Goal: Navigation & Orientation: Find specific page/section

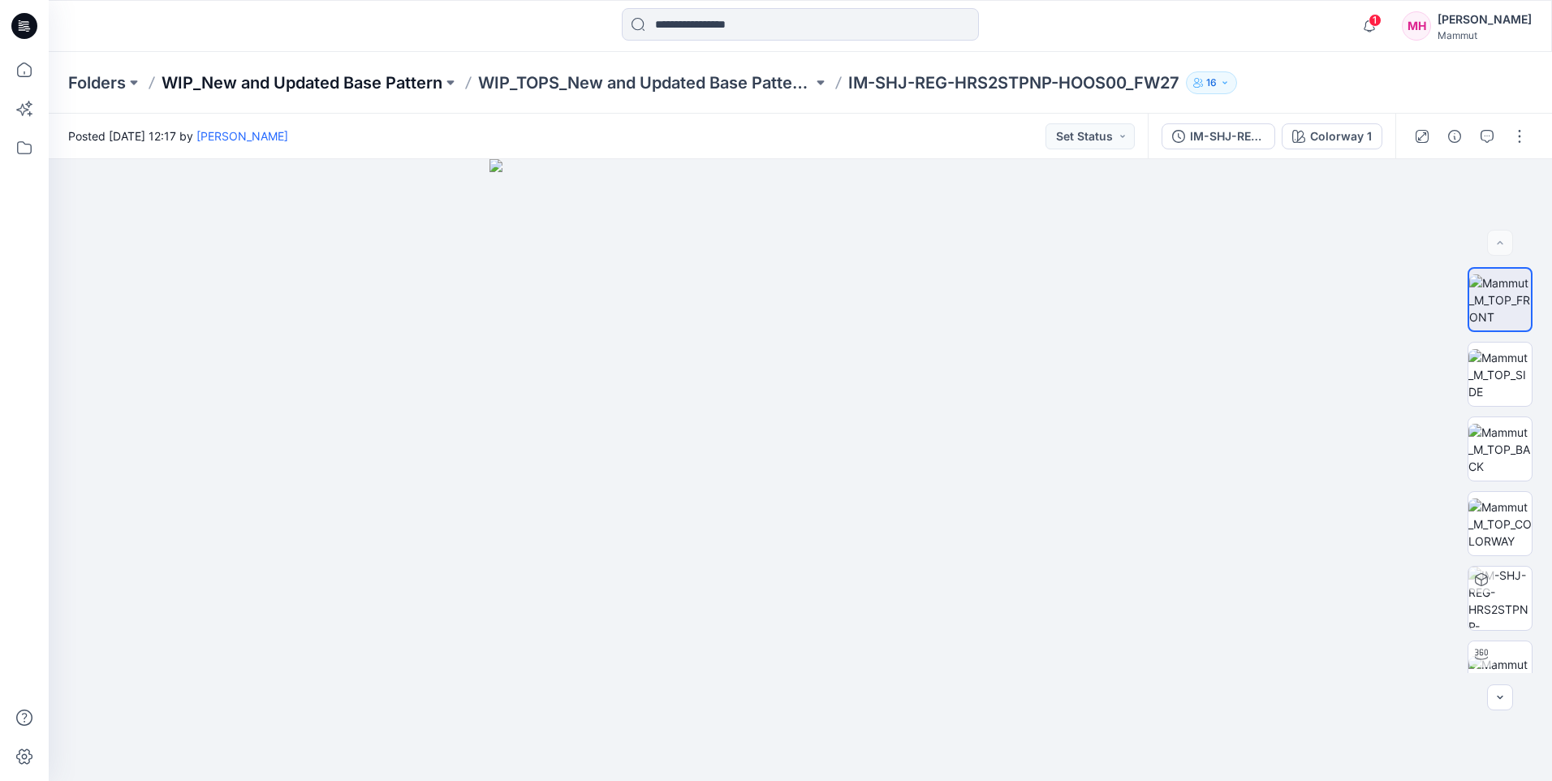
click at [426, 88] on p "WIP_New and Updated Base Pattern" at bounding box center [302, 82] width 281 height 23
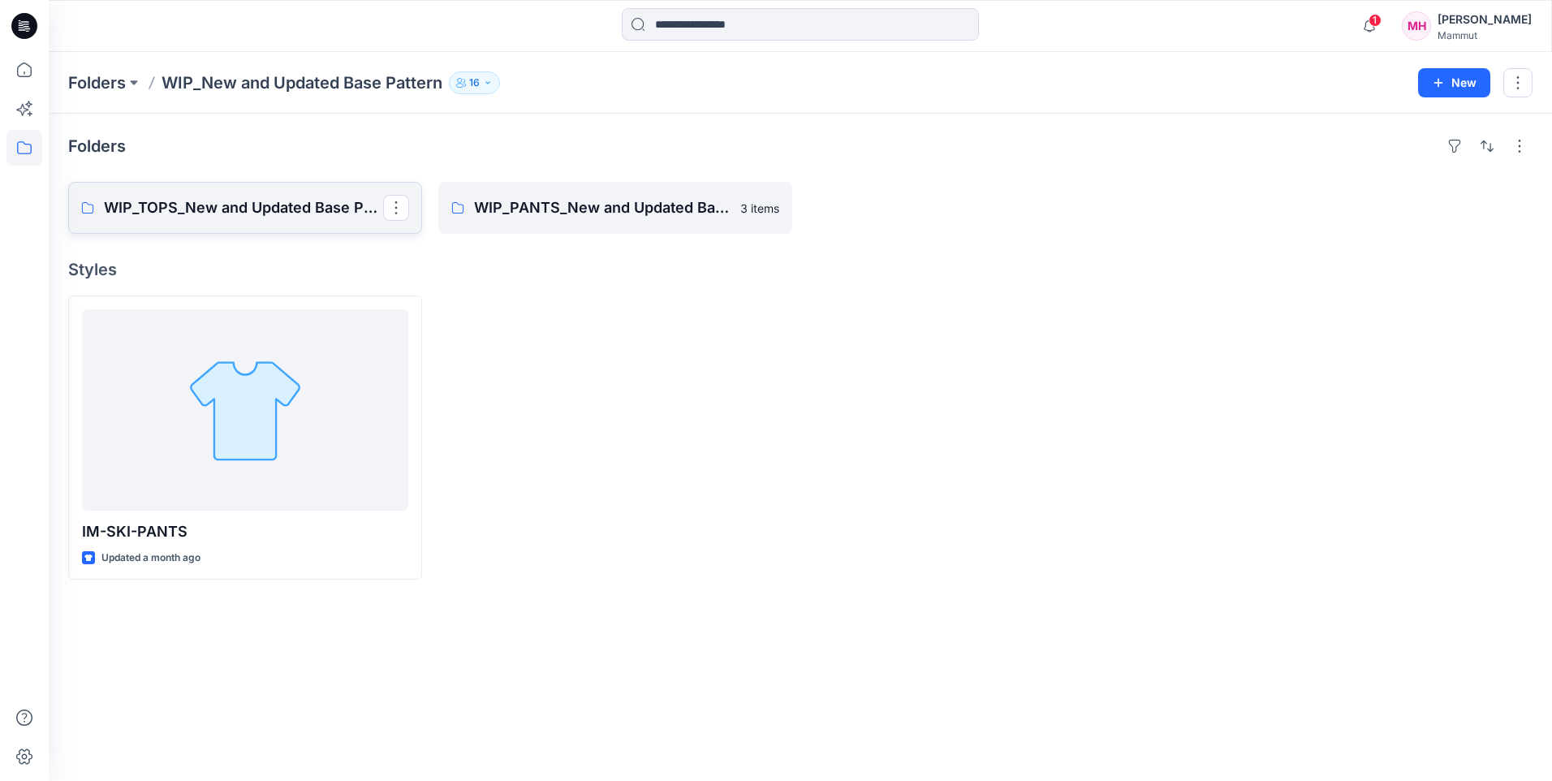
click at [305, 209] on p "WIP_TOPS_New and Updated Base Patterns" at bounding box center [243, 207] width 279 height 23
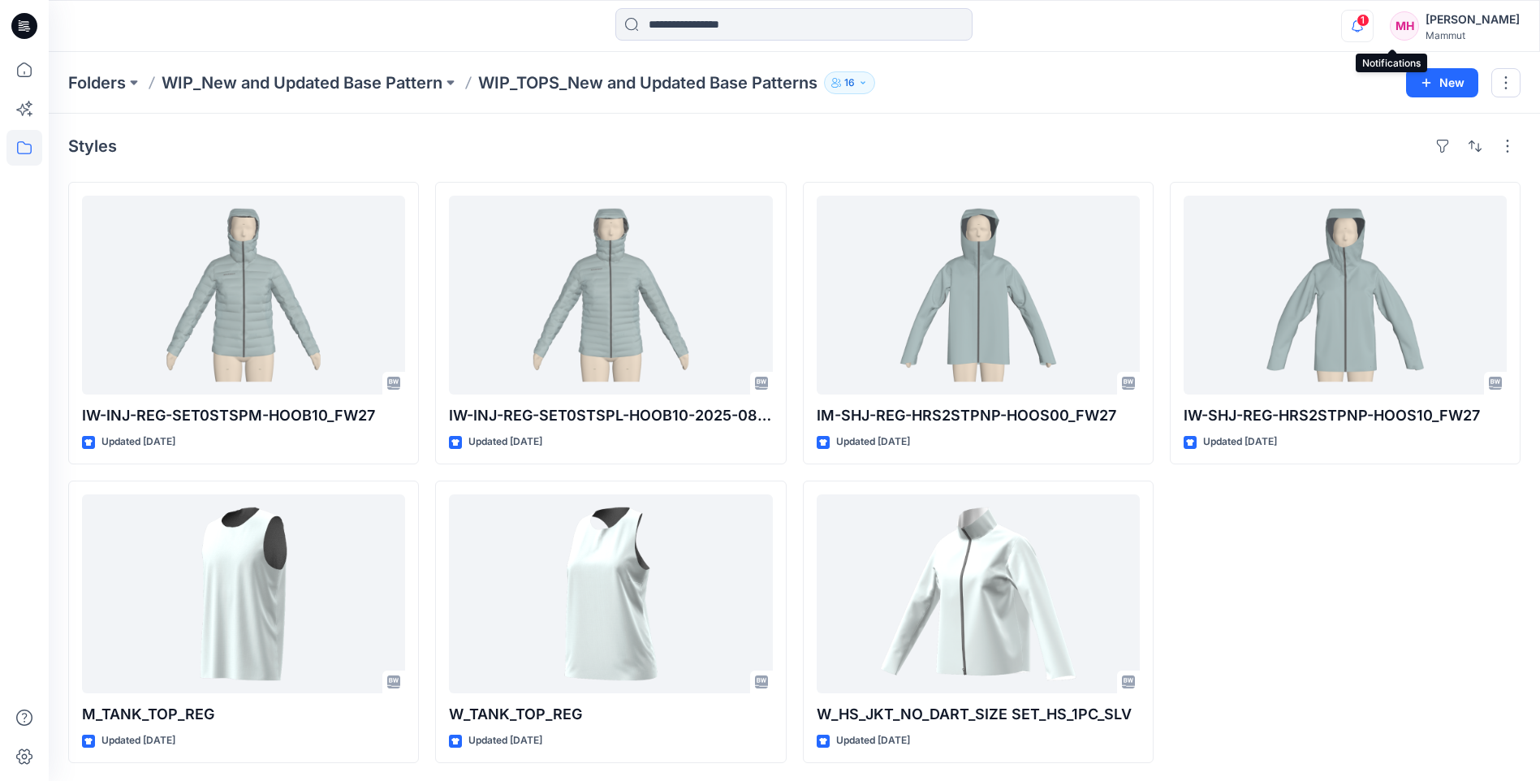
click at [1373, 26] on icon "button" at bounding box center [1357, 26] width 31 height 32
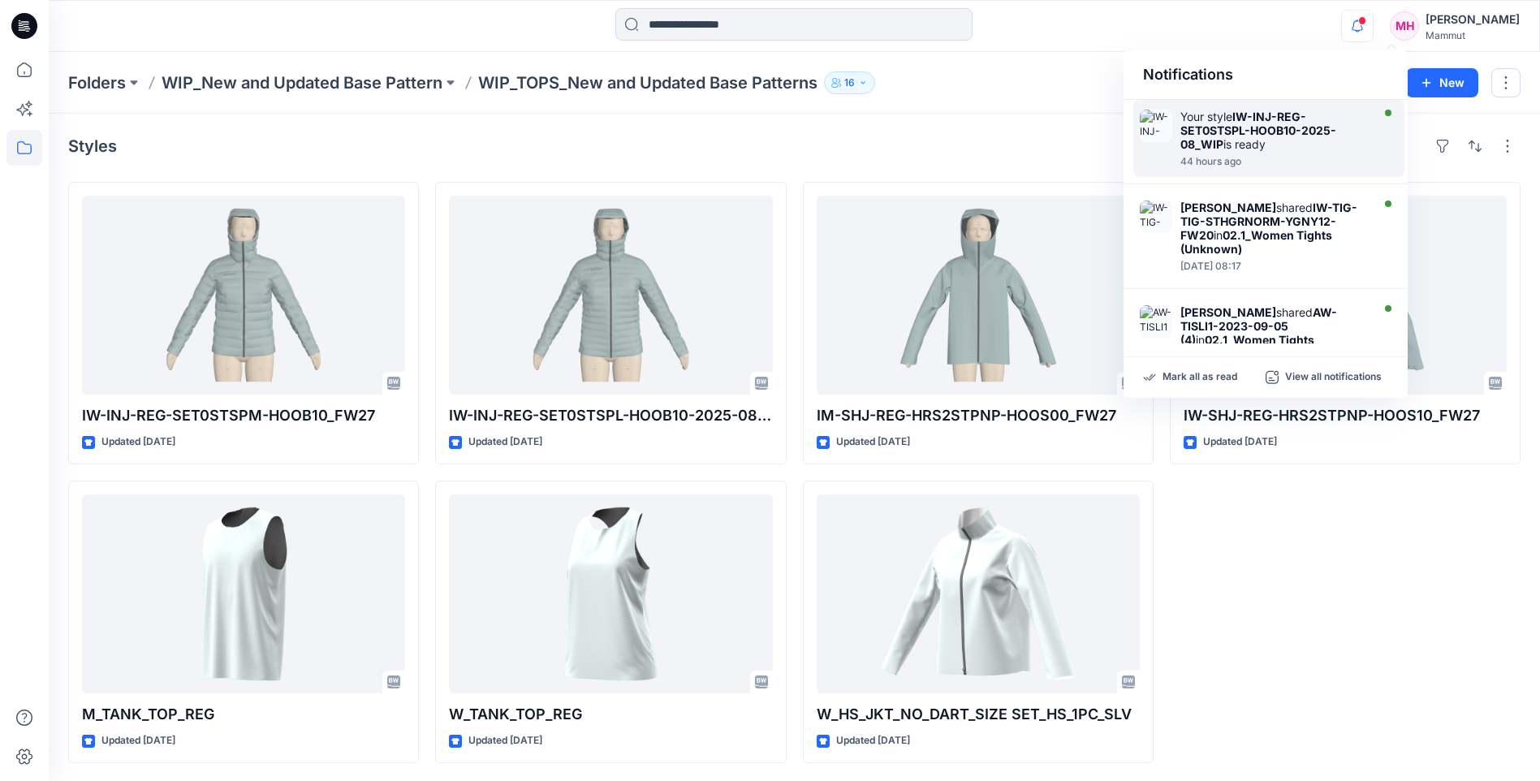
click at [1269, 140] on div "Your style IW-INJ-REG-SET0STSPL-HOOB10-2025-08_WIP is ready" at bounding box center [1273, 130] width 187 height 41
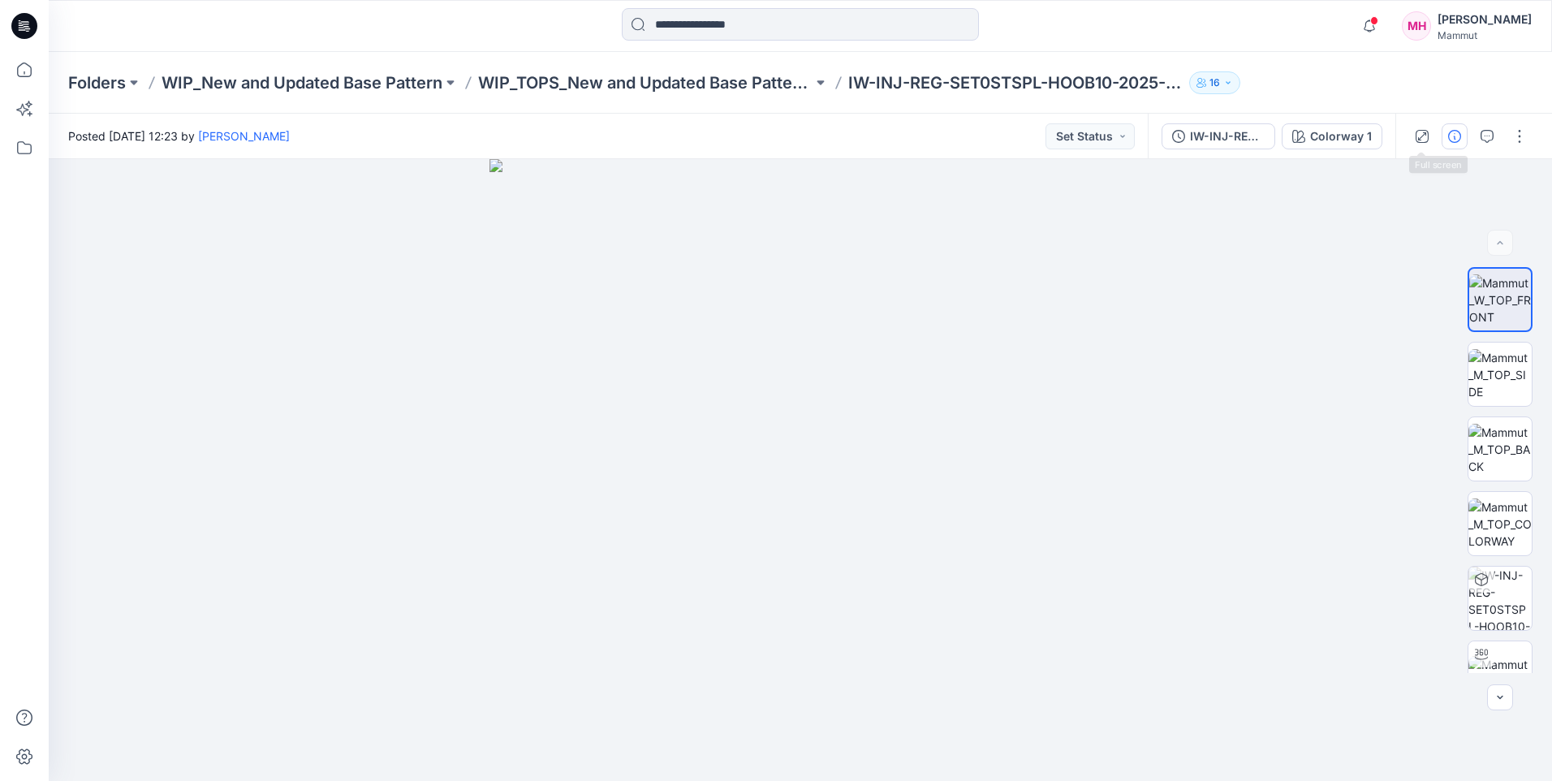
click at [1448, 135] on icon "button" at bounding box center [1454, 136] width 13 height 13
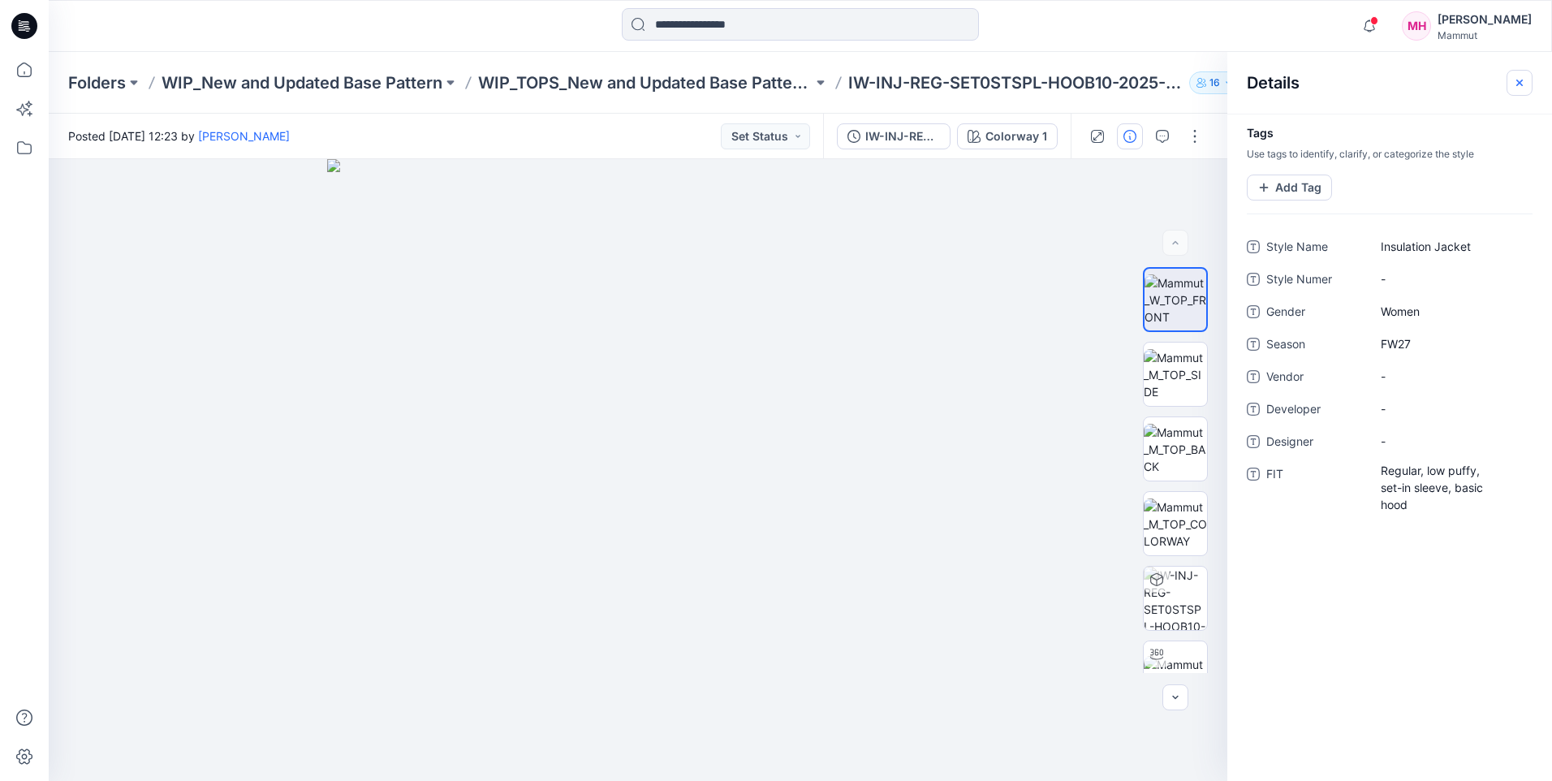
click at [1520, 82] on icon "button" at bounding box center [1519, 82] width 6 height 6
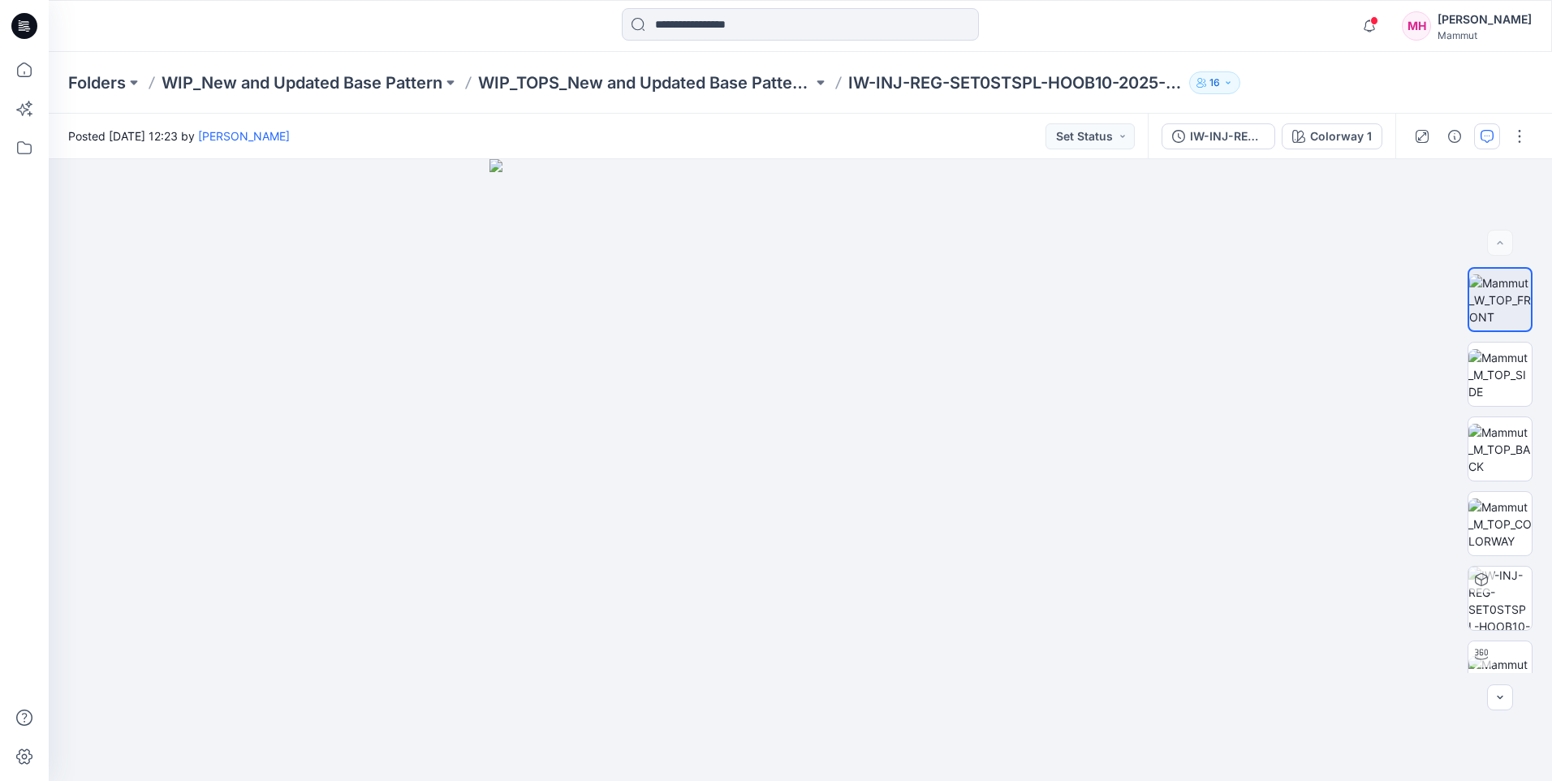
click at [1488, 136] on icon "button" at bounding box center [1487, 136] width 13 height 13
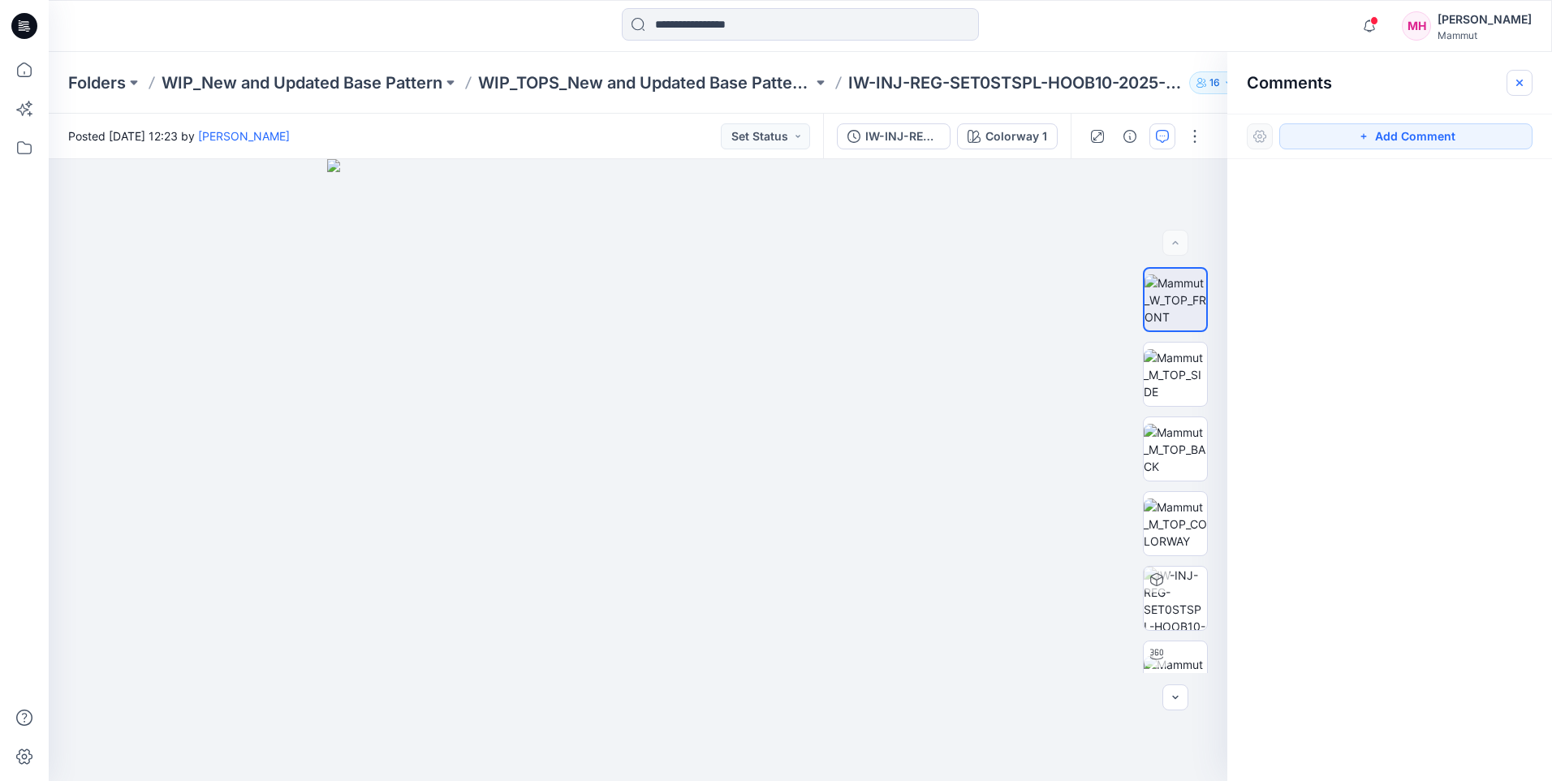
click at [1518, 77] on icon "button" at bounding box center [1519, 82] width 13 height 13
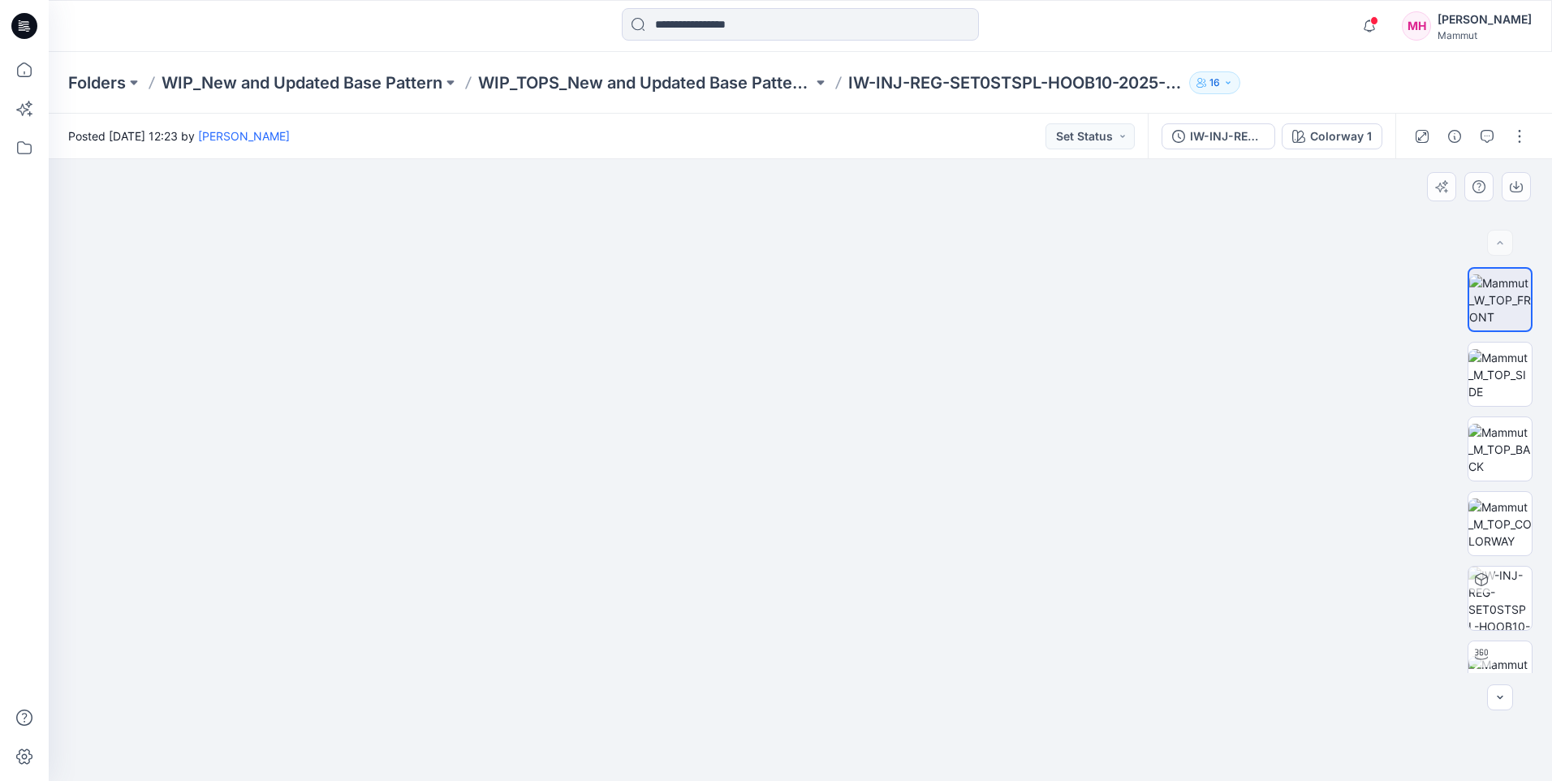
drag, startPoint x: 819, startPoint y: 658, endPoint x: 811, endPoint y: 391, distance: 267.2
drag, startPoint x: 843, startPoint y: 481, endPoint x: 824, endPoint y: 614, distance: 134.4
click at [1500, 378] on img at bounding box center [1499, 374] width 63 height 51
click at [739, 68] on div "Folders WIP_New and Updated Base Pattern WIP_TOPS_New and Updated Base Patterns…" at bounding box center [800, 83] width 1503 height 62
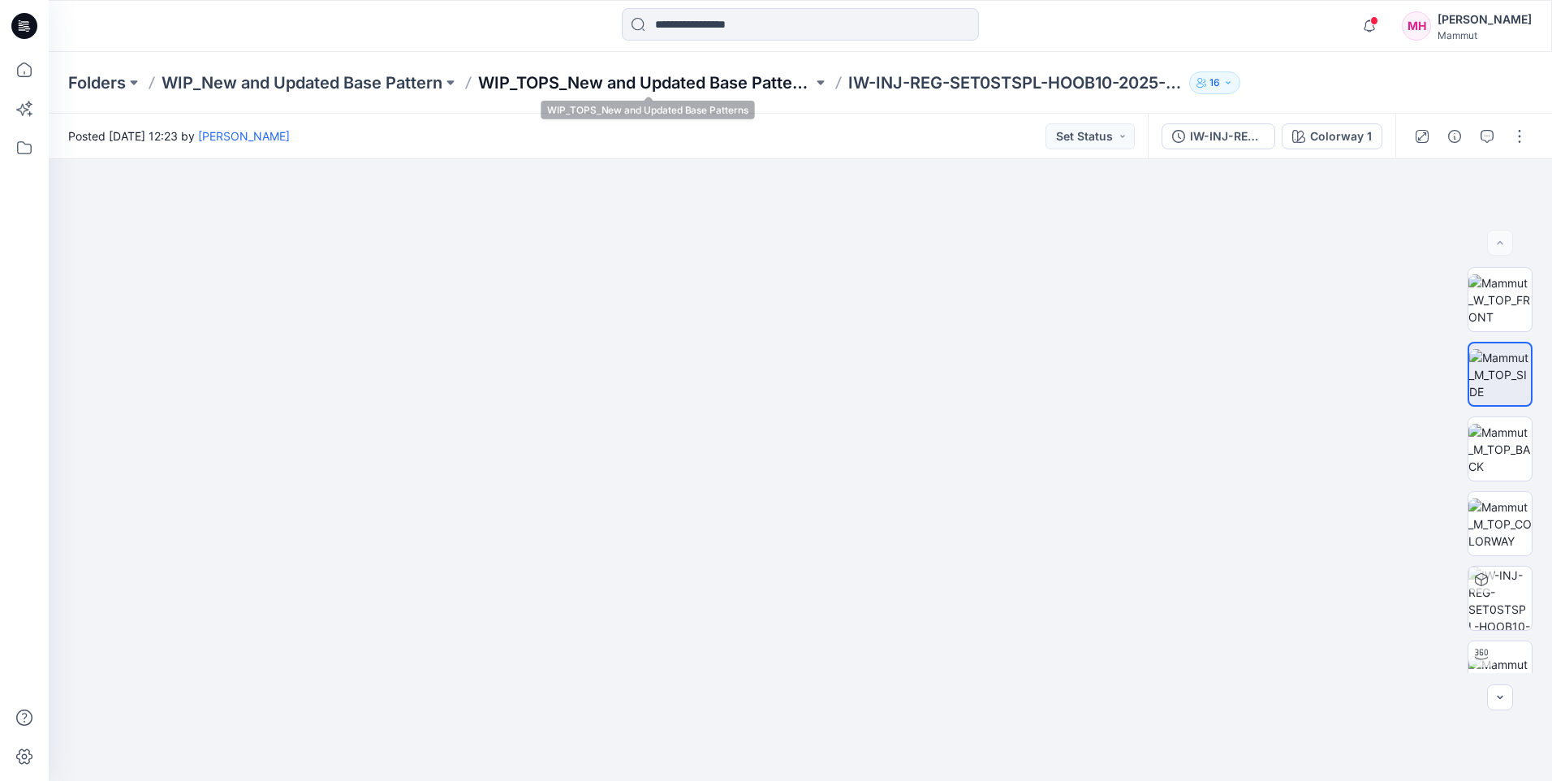
click at [729, 93] on p "WIP_TOPS_New and Updated Base Patterns" at bounding box center [645, 82] width 334 height 23
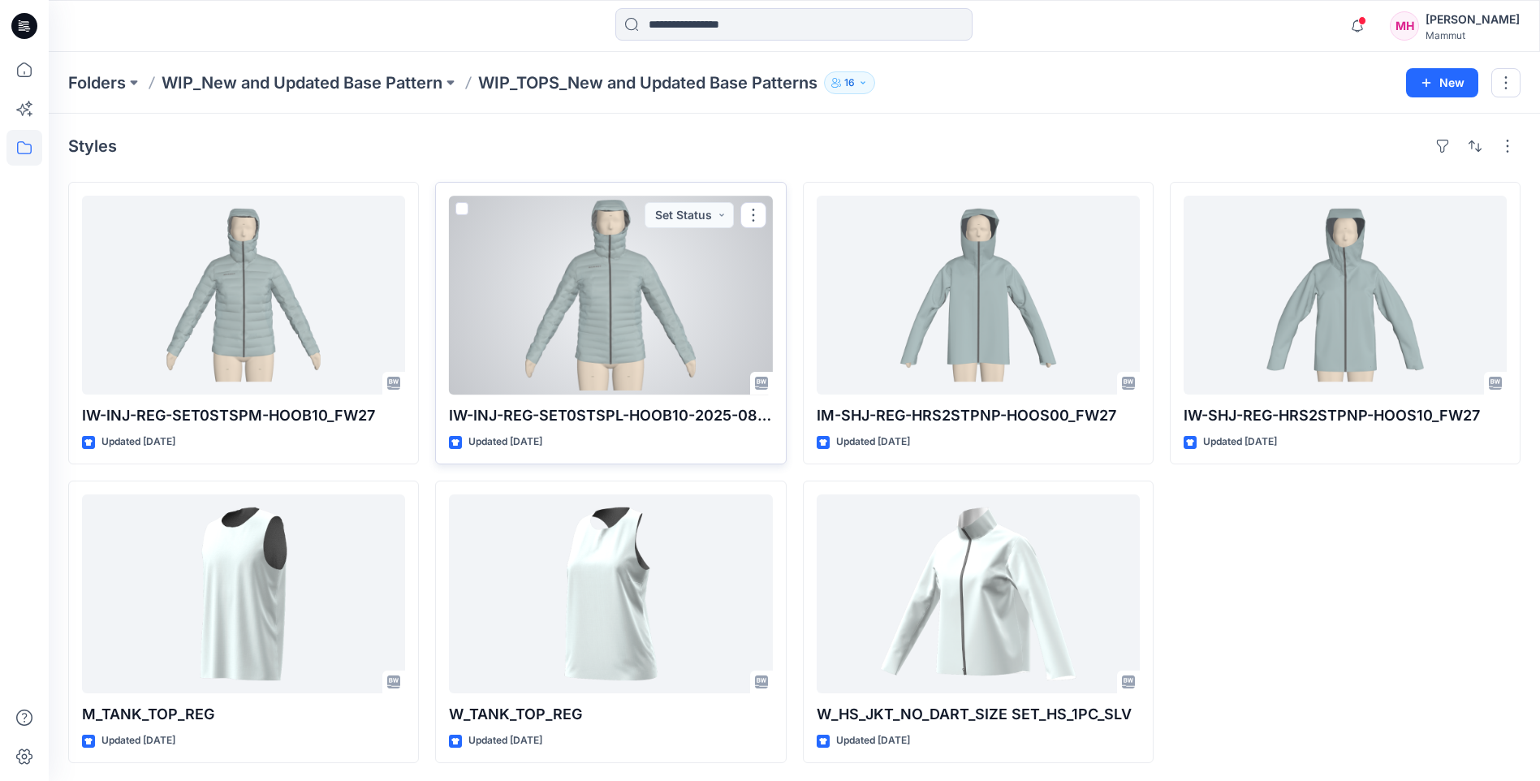
click at [601, 323] on div at bounding box center [610, 295] width 323 height 199
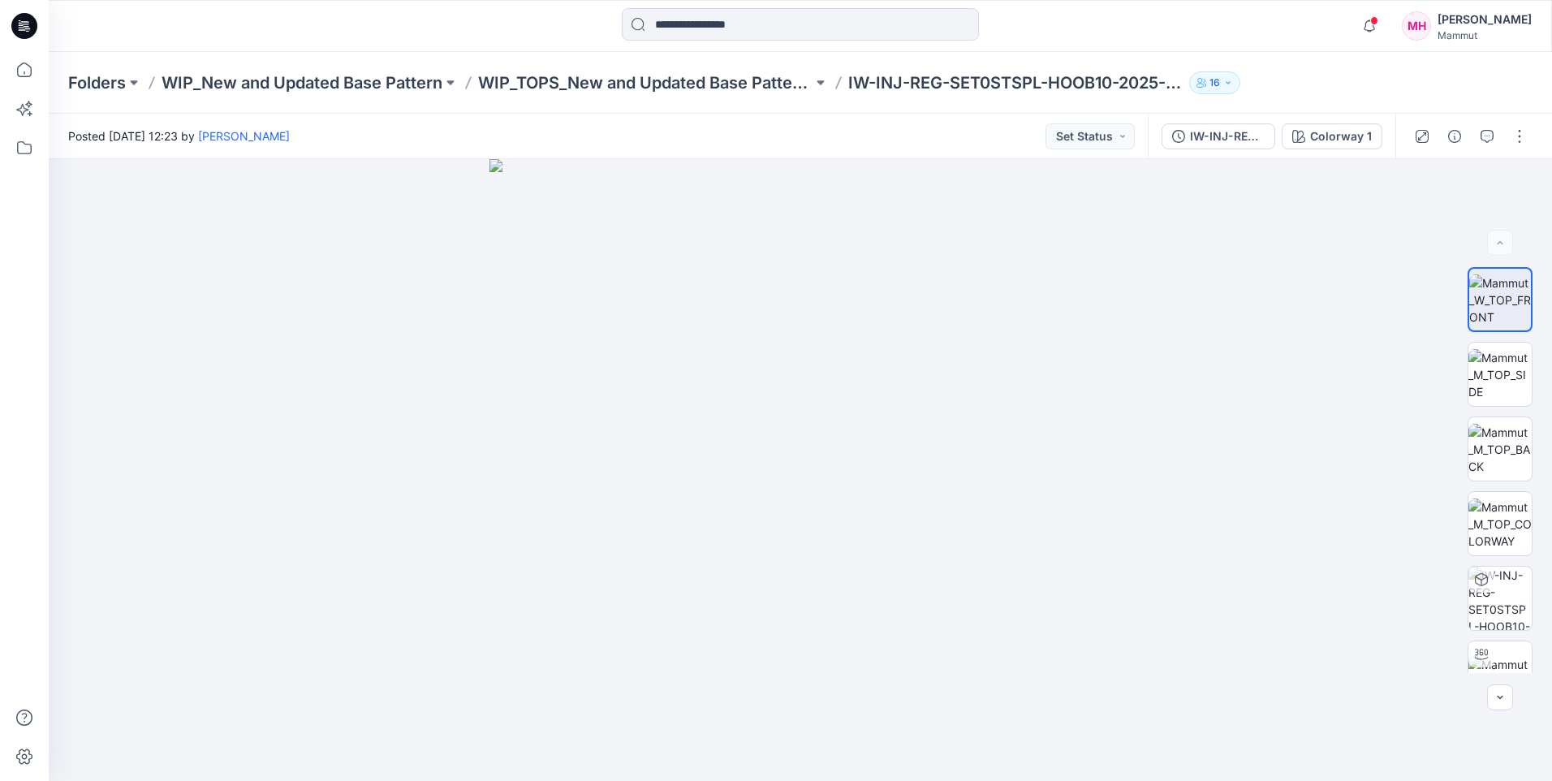
click at [644, 101] on div "Folders WIP_New and Updated Base Pattern WIP_TOPS_New and Updated Base Patterns…" at bounding box center [800, 83] width 1503 height 62
click at [639, 78] on p "WIP_TOPS_New and Updated Base Patterns" at bounding box center [645, 82] width 334 height 23
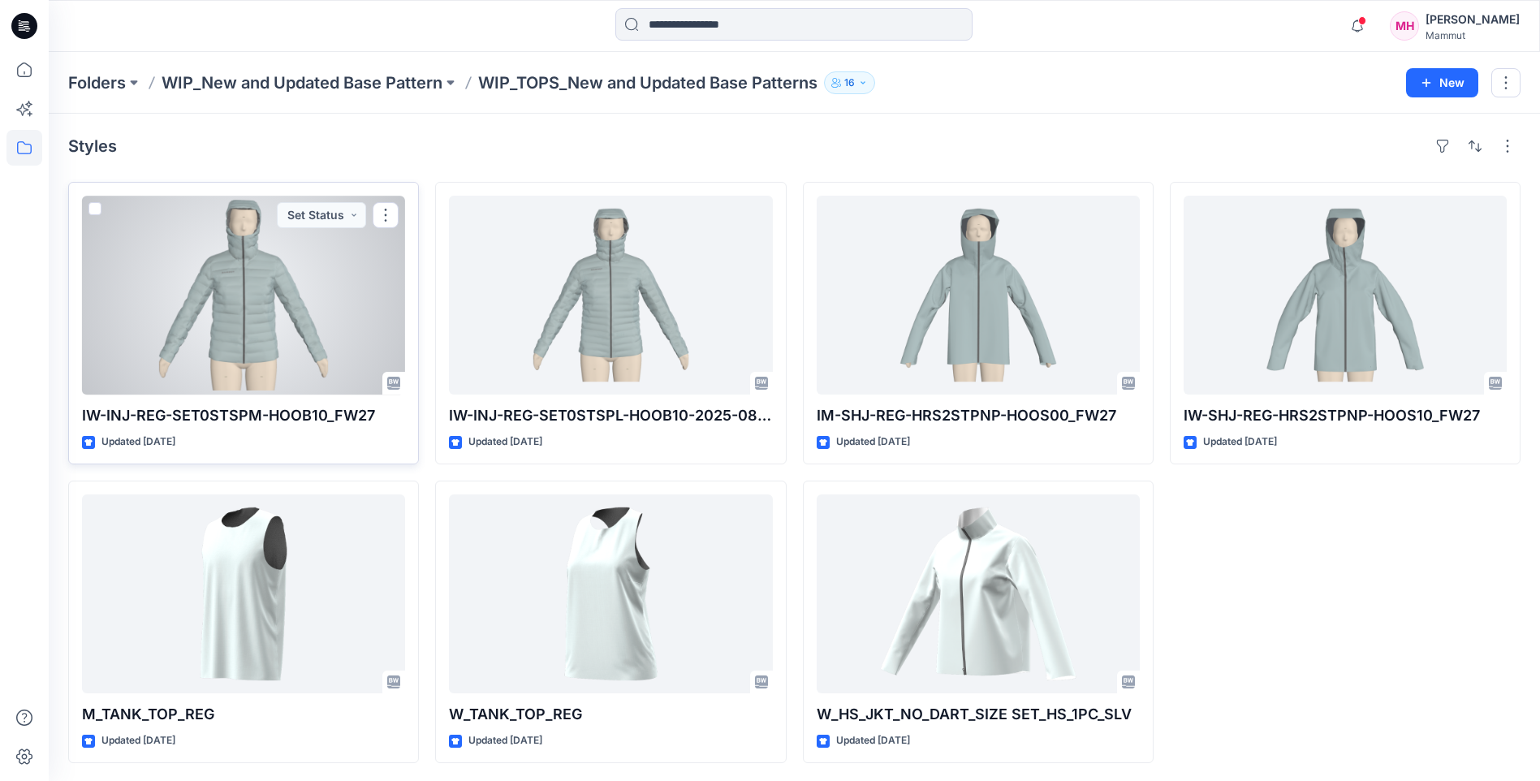
click at [230, 300] on div at bounding box center [243, 295] width 323 height 199
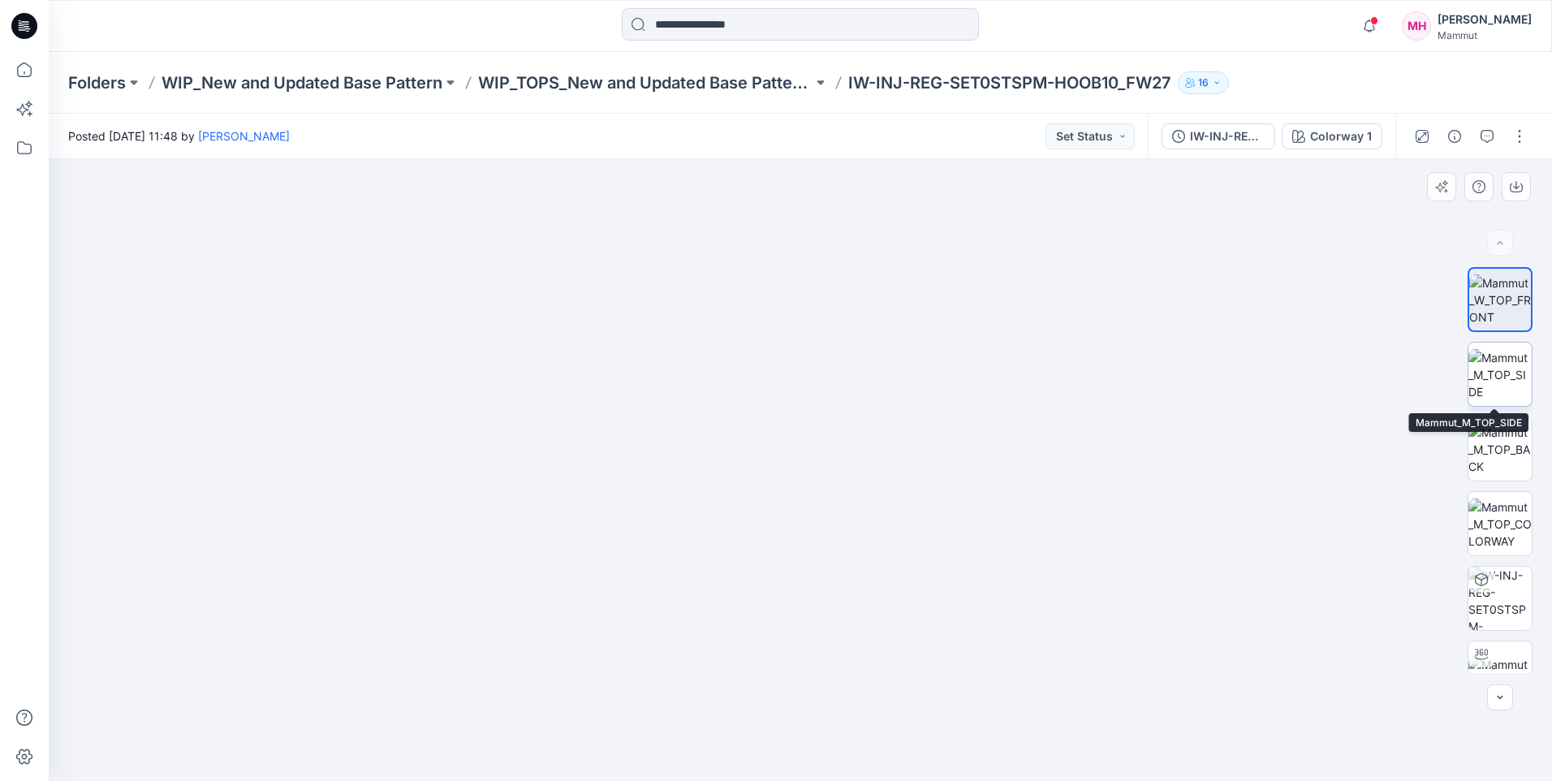
click at [1505, 382] on img at bounding box center [1499, 374] width 63 height 51
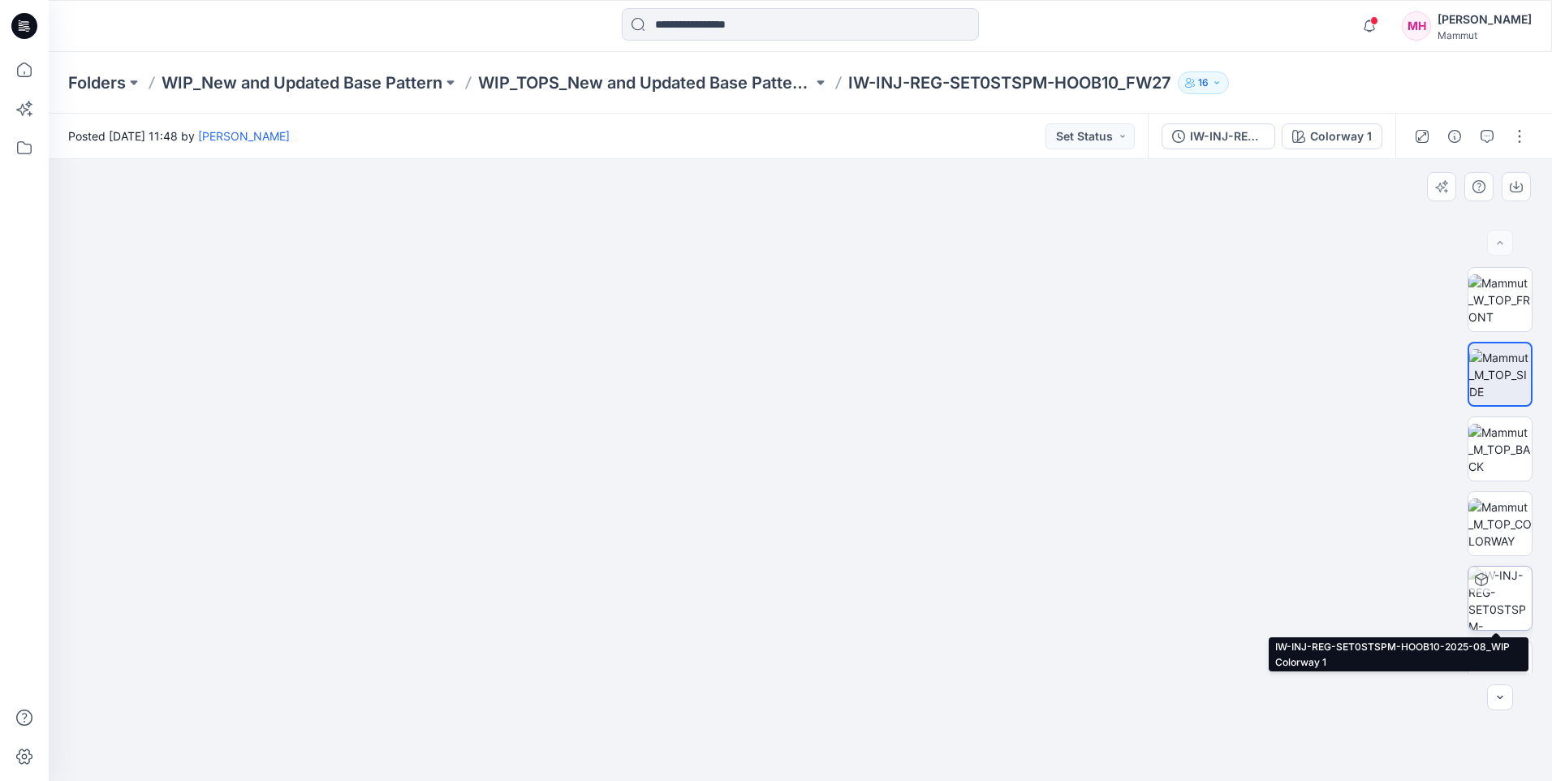
click at [1503, 593] on img at bounding box center [1499, 598] width 63 height 63
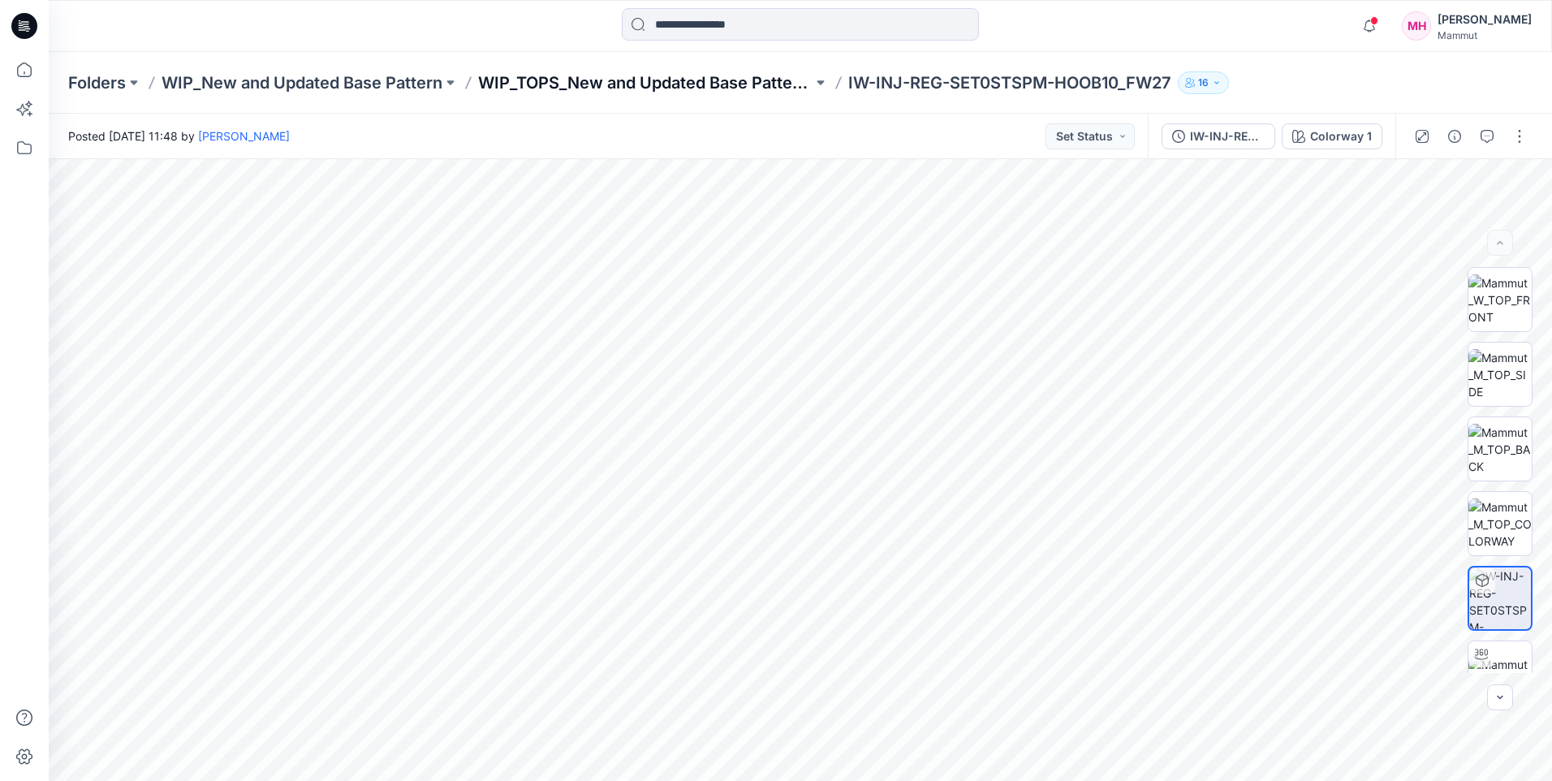
click at [726, 72] on p "WIP_TOPS_New and Updated Base Patterns" at bounding box center [645, 82] width 334 height 23
